Goal: Transaction & Acquisition: Purchase product/service

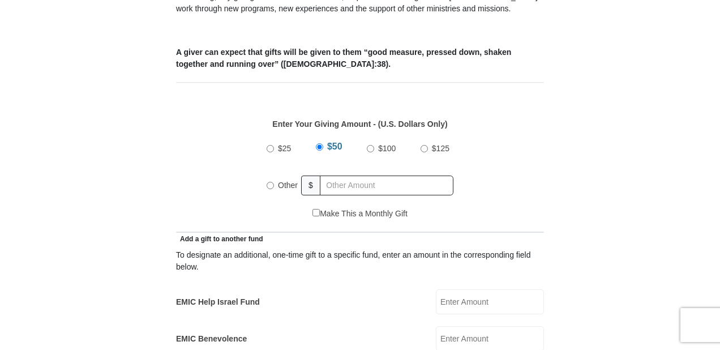
scroll to position [453, 0]
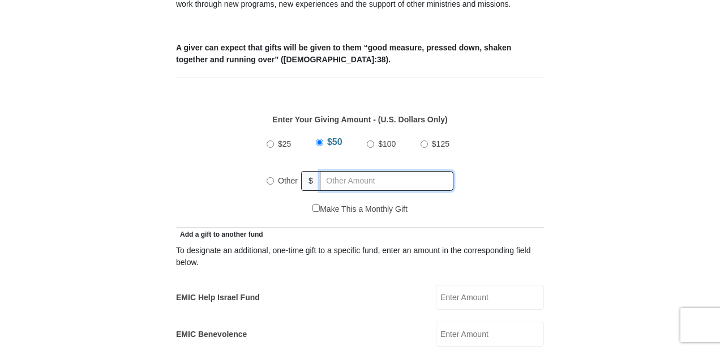
radio input "true"
click at [349, 171] on input "text" at bounding box center [389, 181] width 130 height 20
click at [348, 171] on input "text" at bounding box center [389, 181] width 130 height 20
type input "245"
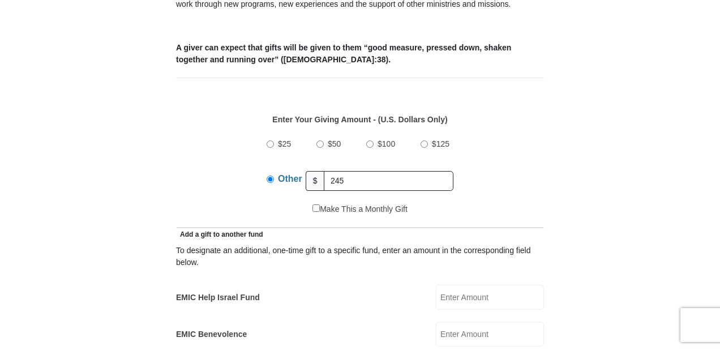
click at [451, 285] on input "EMIC Help Israel Fund" at bounding box center [490, 297] width 108 height 25
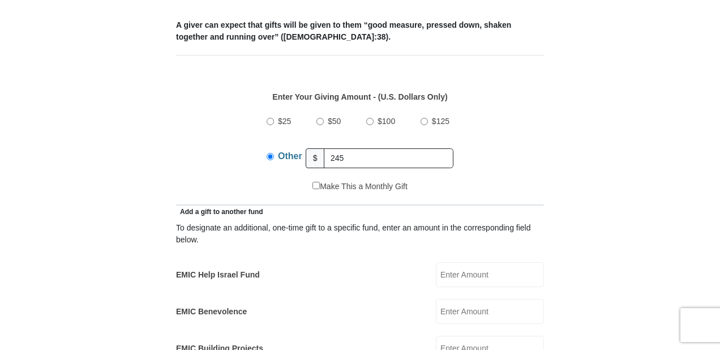
scroll to position [498, 0]
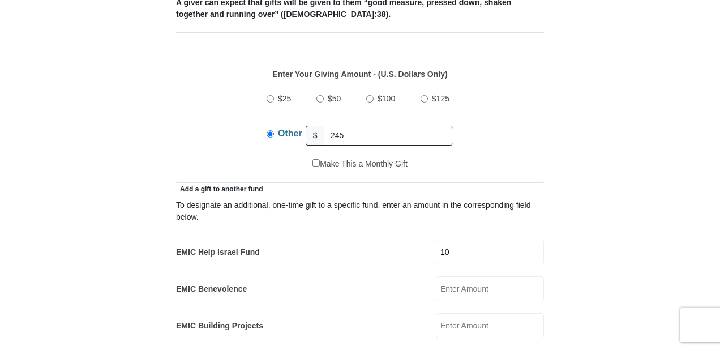
type input "10"
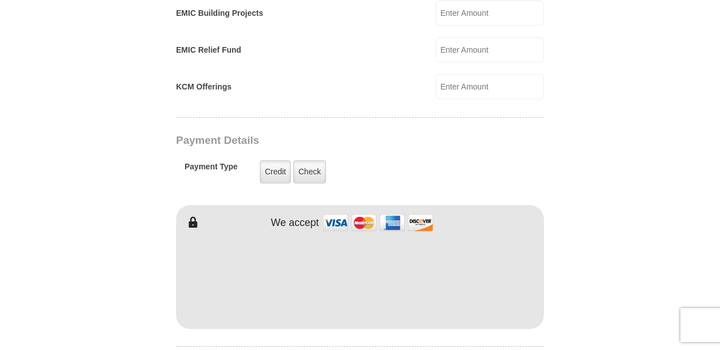
scroll to position [815, 0]
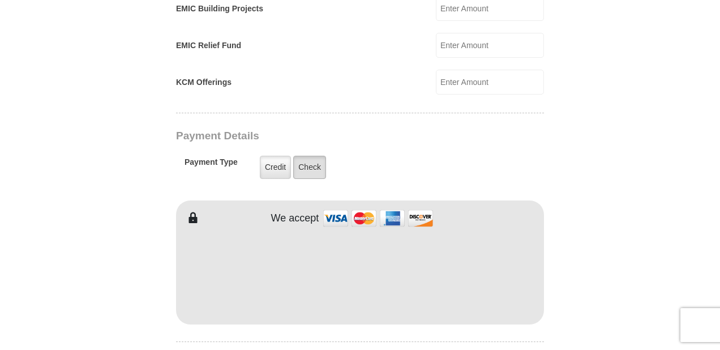
click at [307, 160] on label "Check" at bounding box center [309, 167] width 33 height 23
click at [0, 0] on input "Check" at bounding box center [0, 0] width 0 height 0
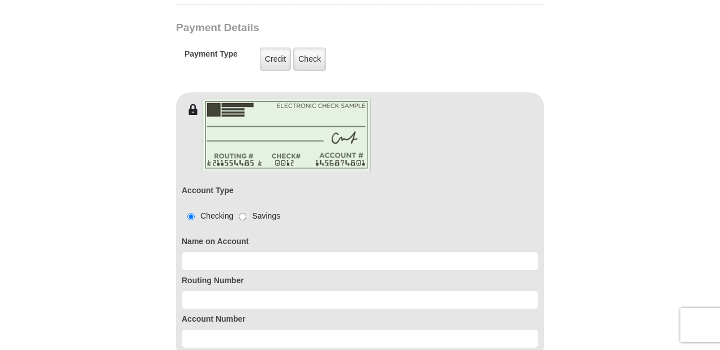
scroll to position [951, 0]
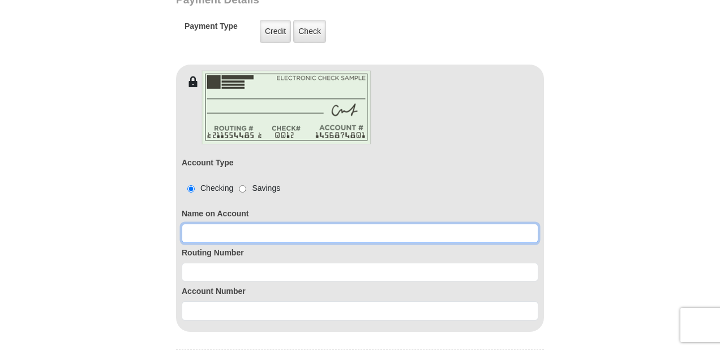
click at [300, 224] on input at bounding box center [360, 233] width 357 height 19
type input "[PERSON_NAME]"
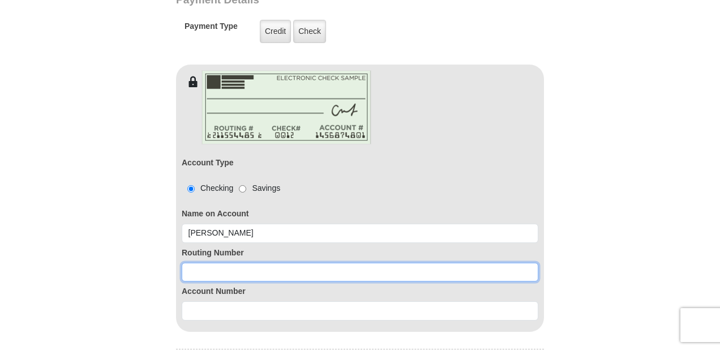
paste input "314074269"
type input "314074269"
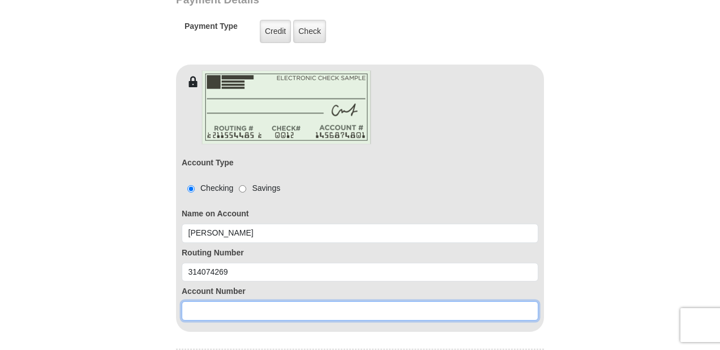
click at [262, 301] on input at bounding box center [360, 310] width 357 height 19
paste input "0020369433"
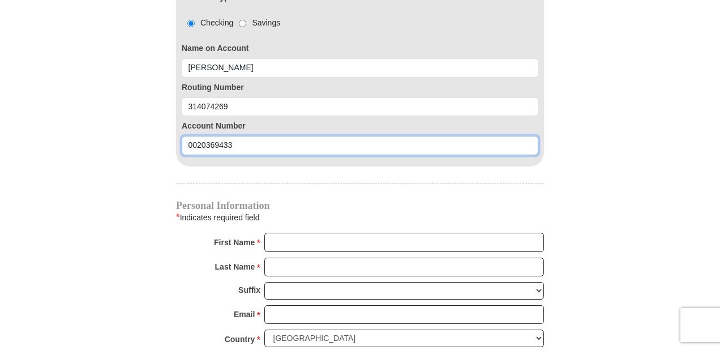
scroll to position [1132, 0]
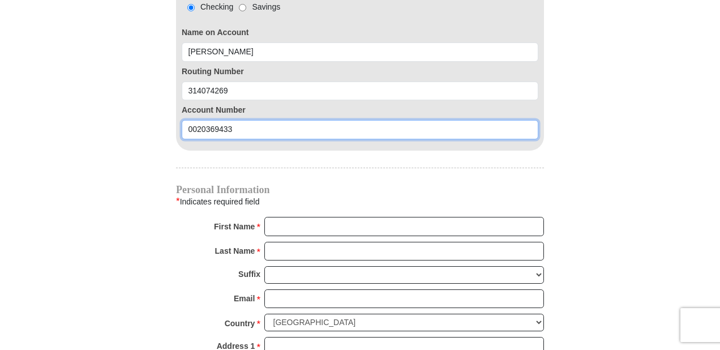
type input "0020369433"
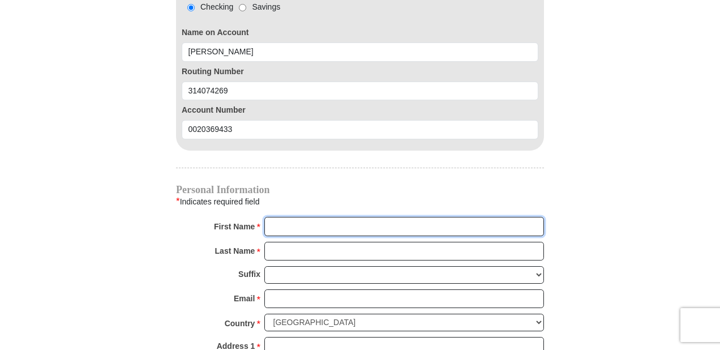
click at [284, 217] on input "First Name *" at bounding box center [404, 226] width 280 height 19
type input "[PERSON_NAME]"
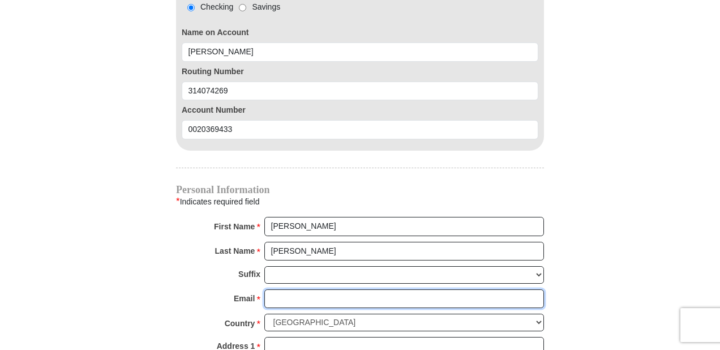
type input "[EMAIL_ADDRESS][DOMAIN_NAME]"
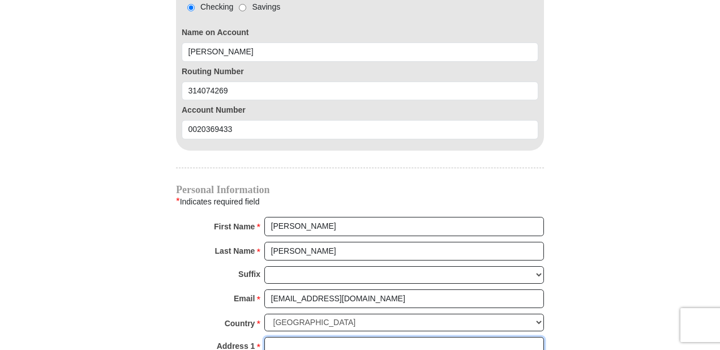
type input "[STREET_ADDRESS][PERSON_NAME]"
type input "[GEOGRAPHIC_DATA]"
select select "[GEOGRAPHIC_DATA]"
type input "76179"
type input "7864983806"
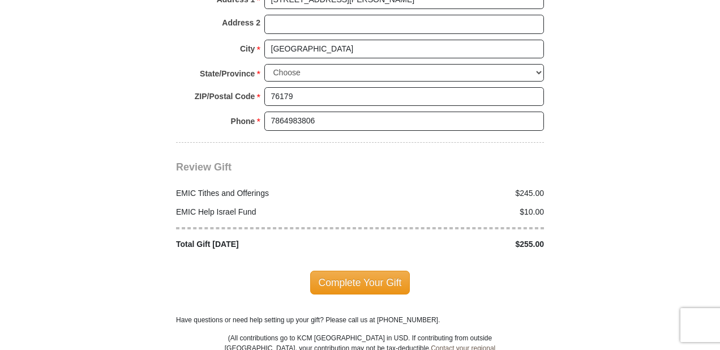
scroll to position [1494, 0]
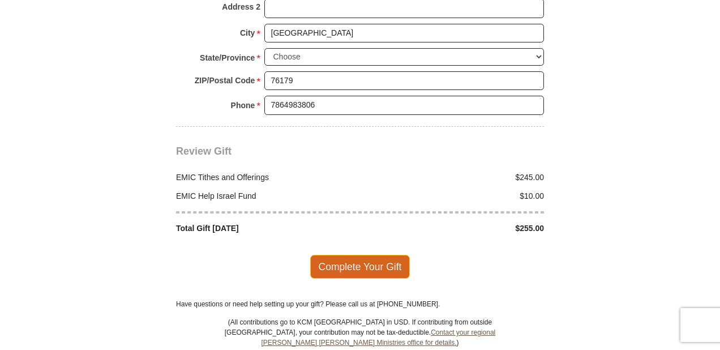
click at [337, 255] on span "Complete Your Gift" at bounding box center [360, 267] width 100 height 24
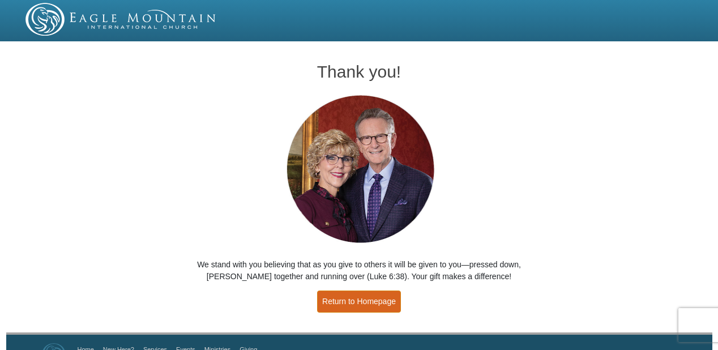
drag, startPoint x: 369, startPoint y: 302, endPoint x: 367, endPoint y: 293, distance: 9.9
click at [369, 301] on link "Return to Homepage" at bounding box center [359, 301] width 84 height 22
